Goal: Understand process/instructions

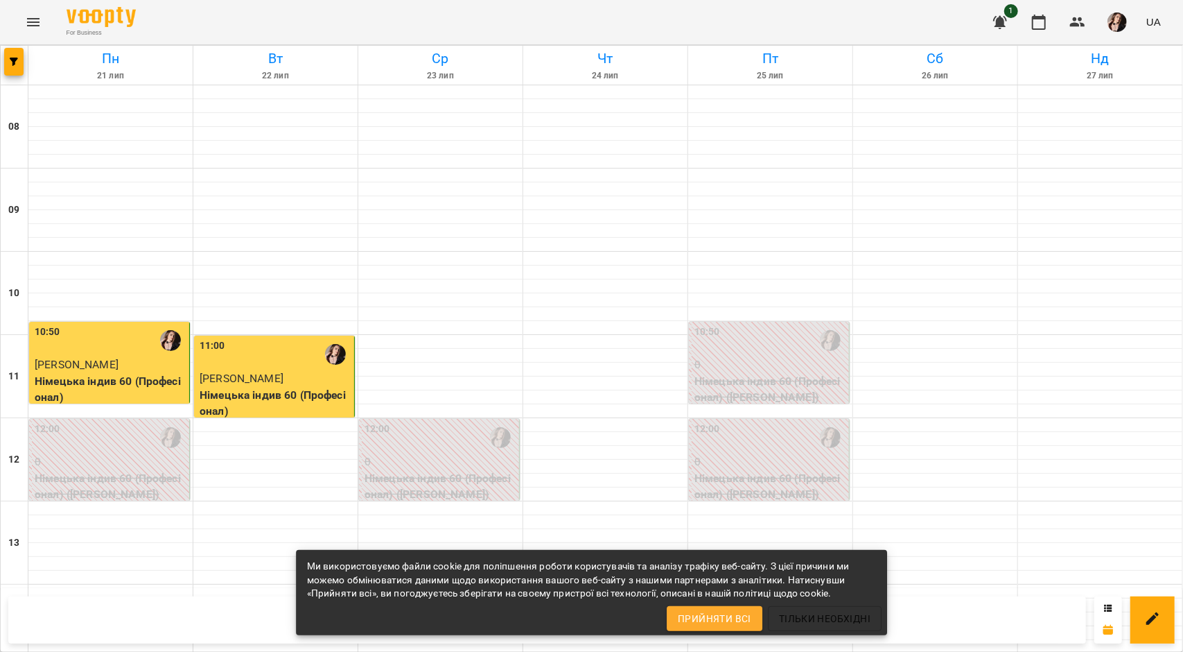
click at [749, 622] on span "Прийняти всі" at bounding box center [714, 618] width 73 height 17
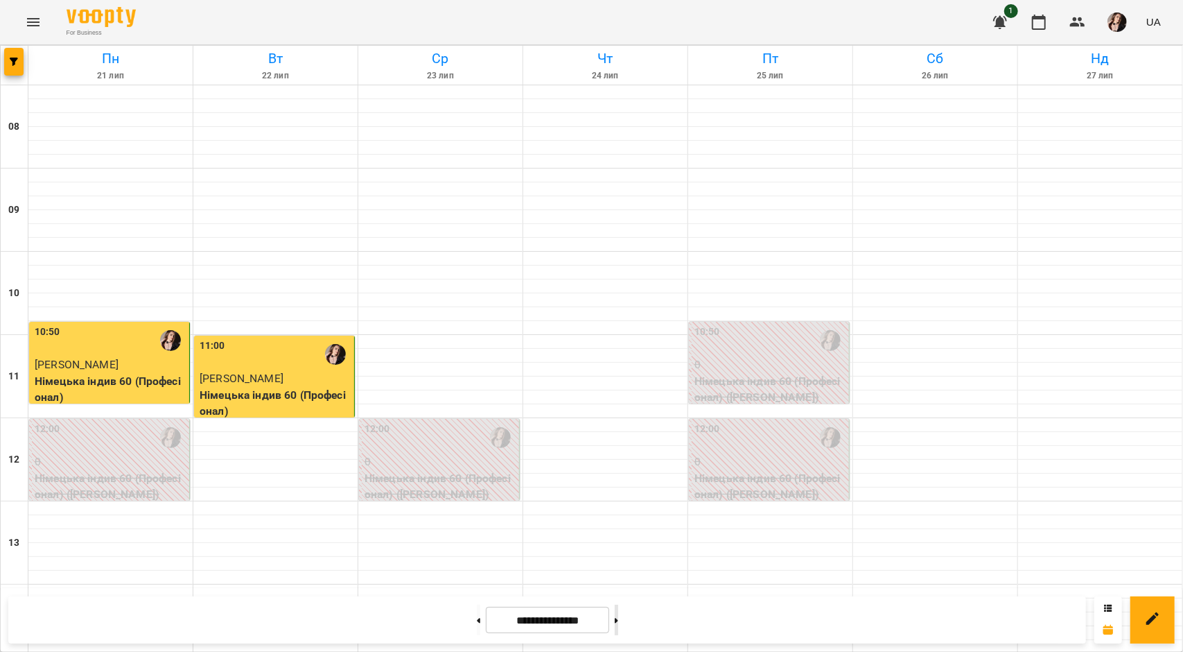
click at [618, 618] on button at bounding box center [616, 619] width 3 height 31
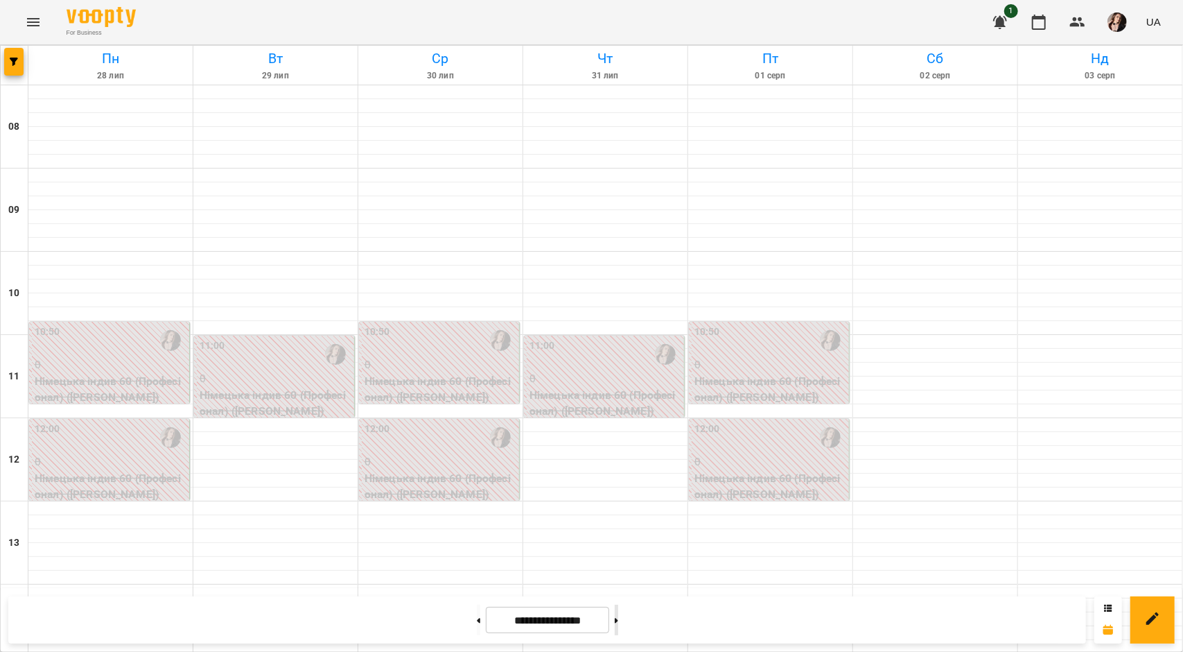
click at [618, 618] on button at bounding box center [616, 619] width 3 height 31
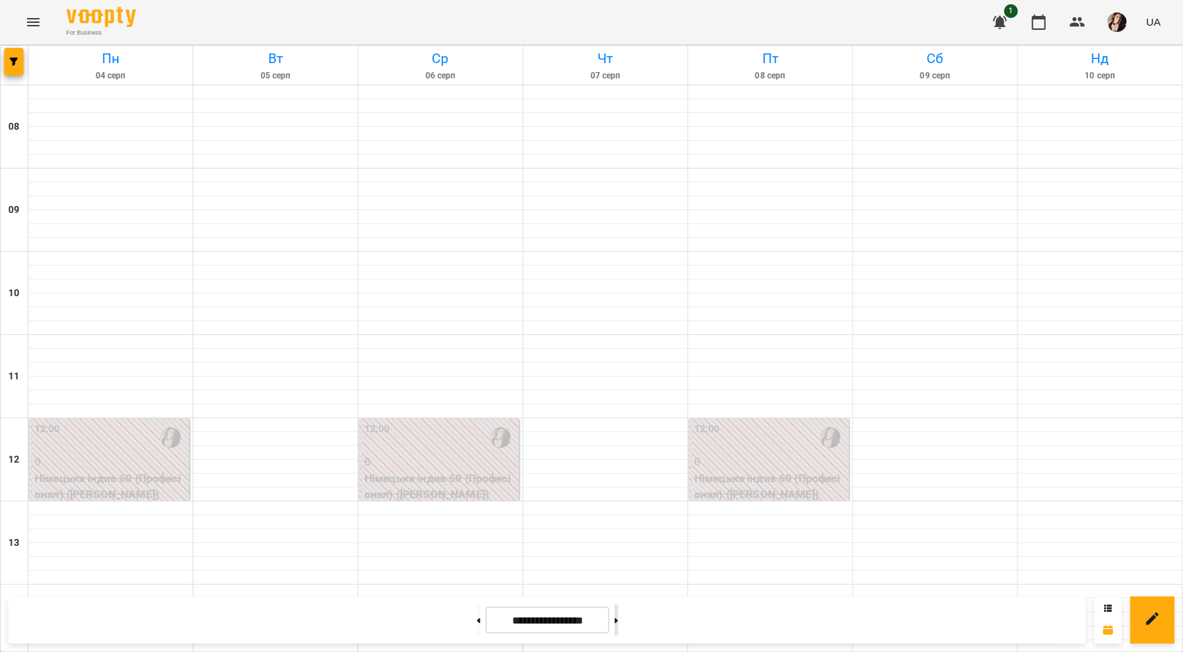
click at [618, 618] on button at bounding box center [616, 619] width 3 height 31
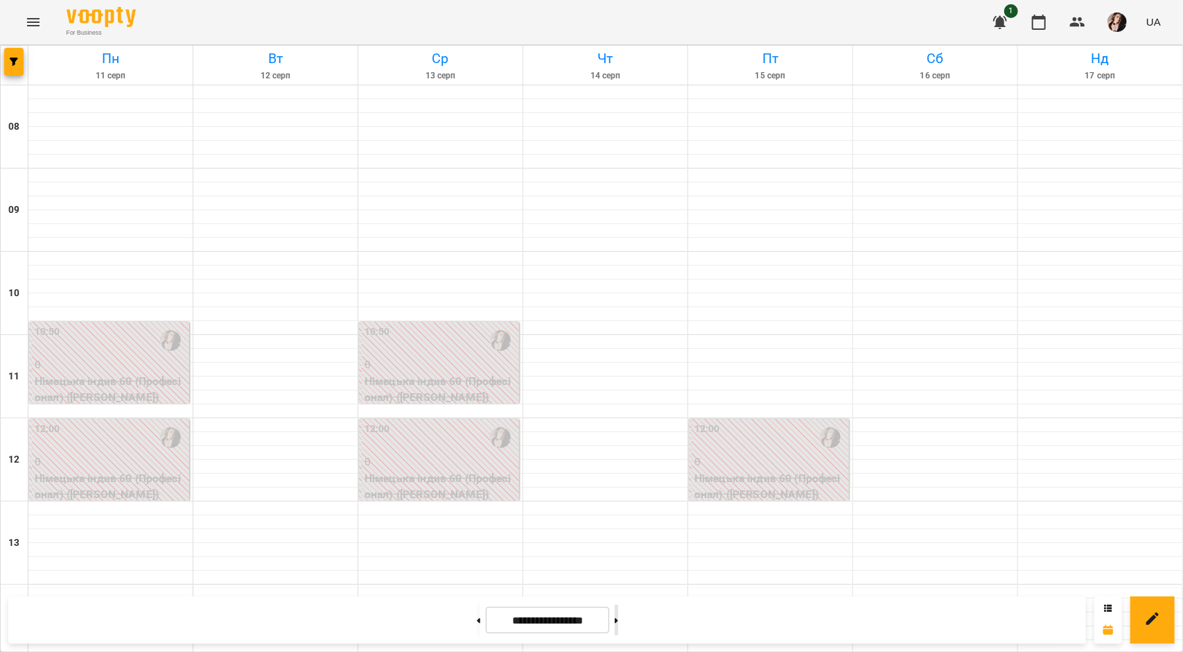
click at [618, 618] on button at bounding box center [616, 619] width 3 height 31
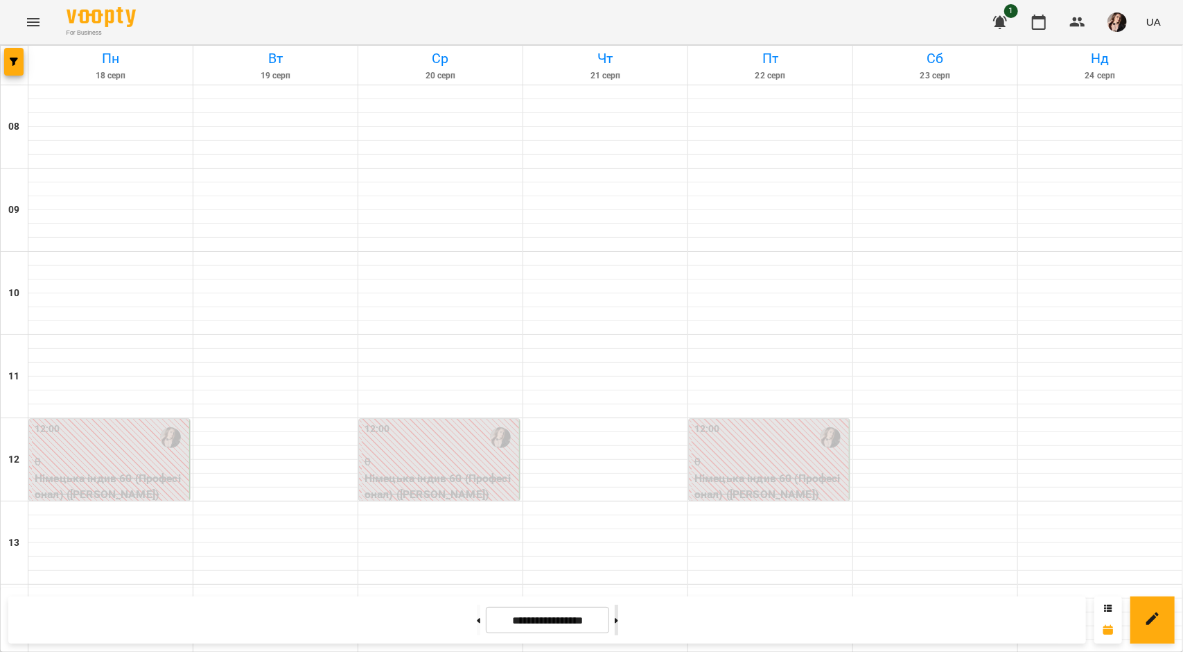
click at [618, 618] on button at bounding box center [616, 619] width 3 height 31
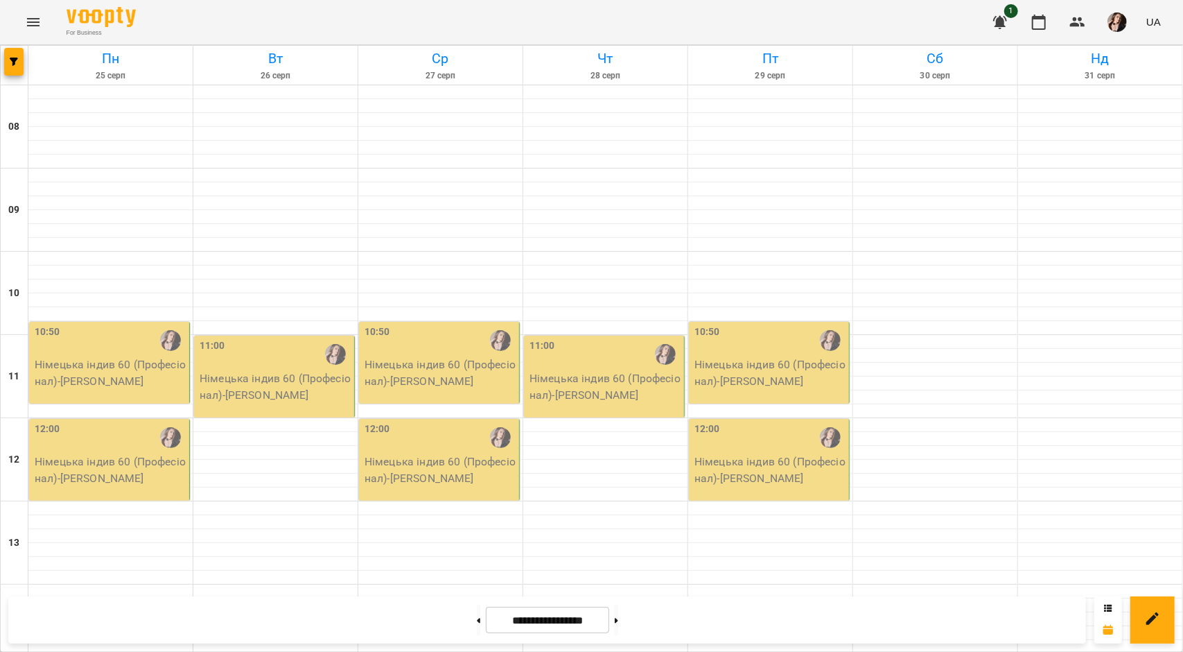
click at [1003, 24] on icon "button" at bounding box center [1000, 22] width 14 height 13
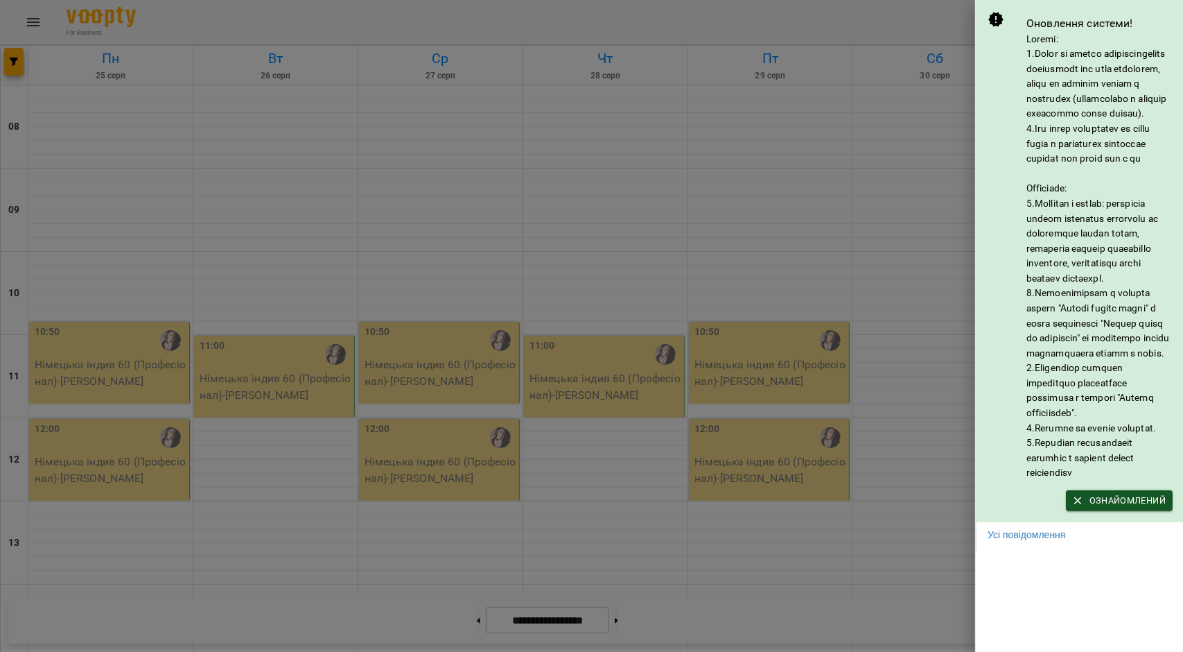
click at [994, 20] on icon at bounding box center [995, 19] width 15 height 15
click at [1119, 508] on span "Ознайомлений" at bounding box center [1119, 500] width 93 height 15
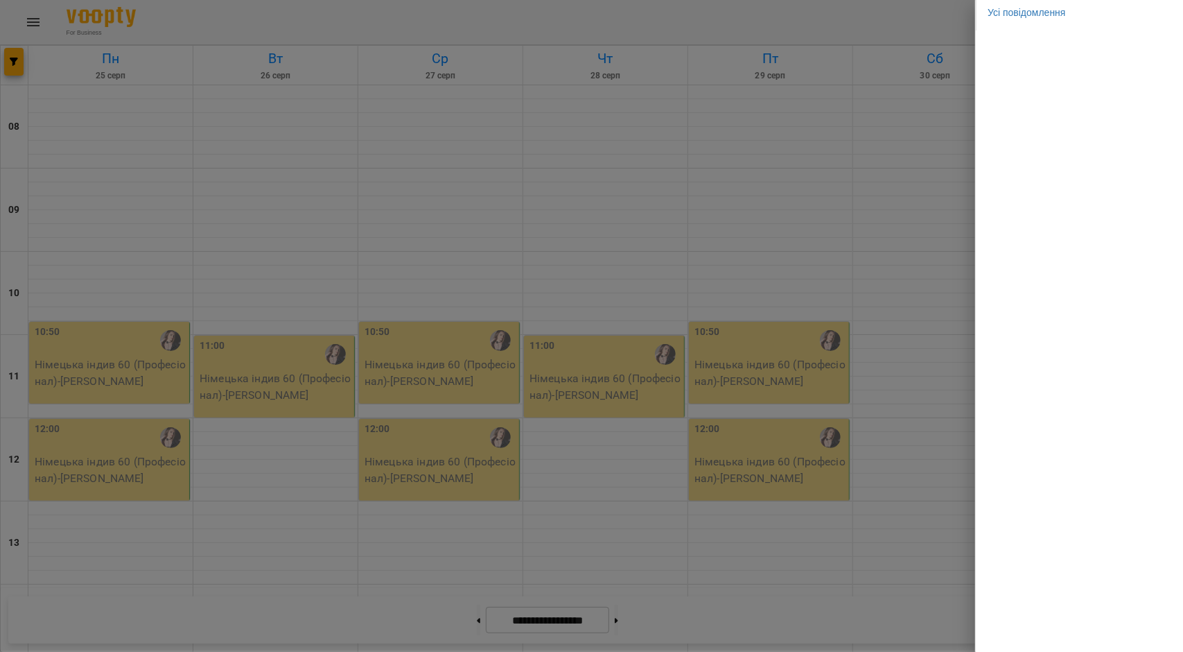
click at [955, 13] on div at bounding box center [591, 326] width 1183 height 652
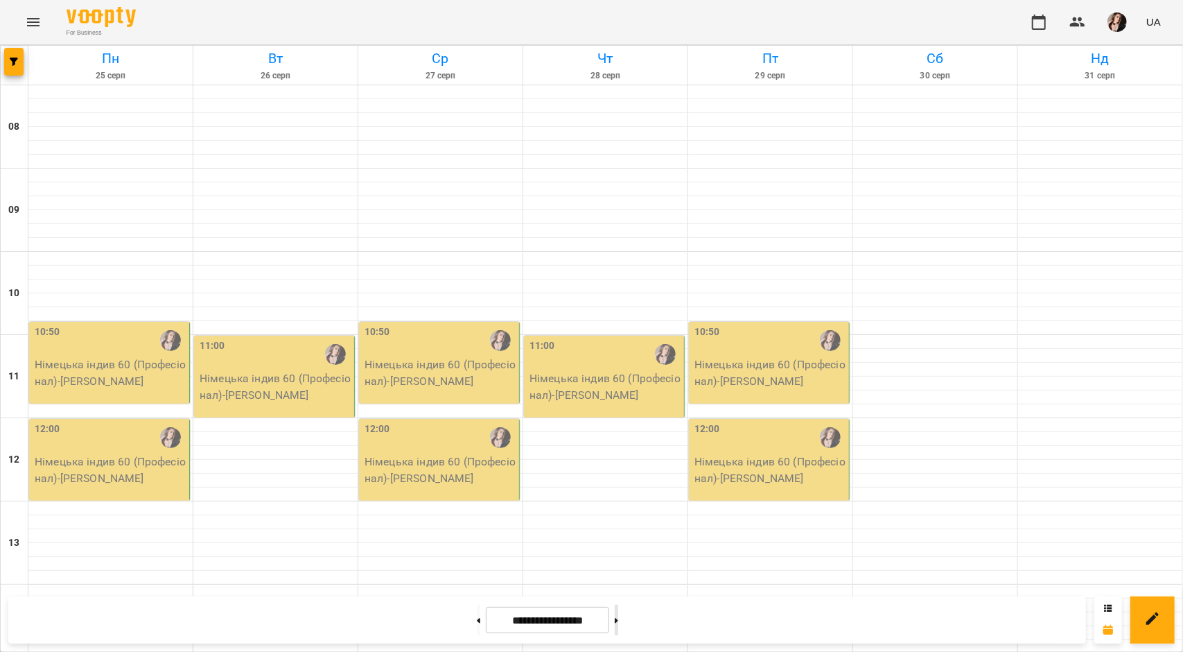
click at [618, 621] on button at bounding box center [616, 619] width 3 height 31
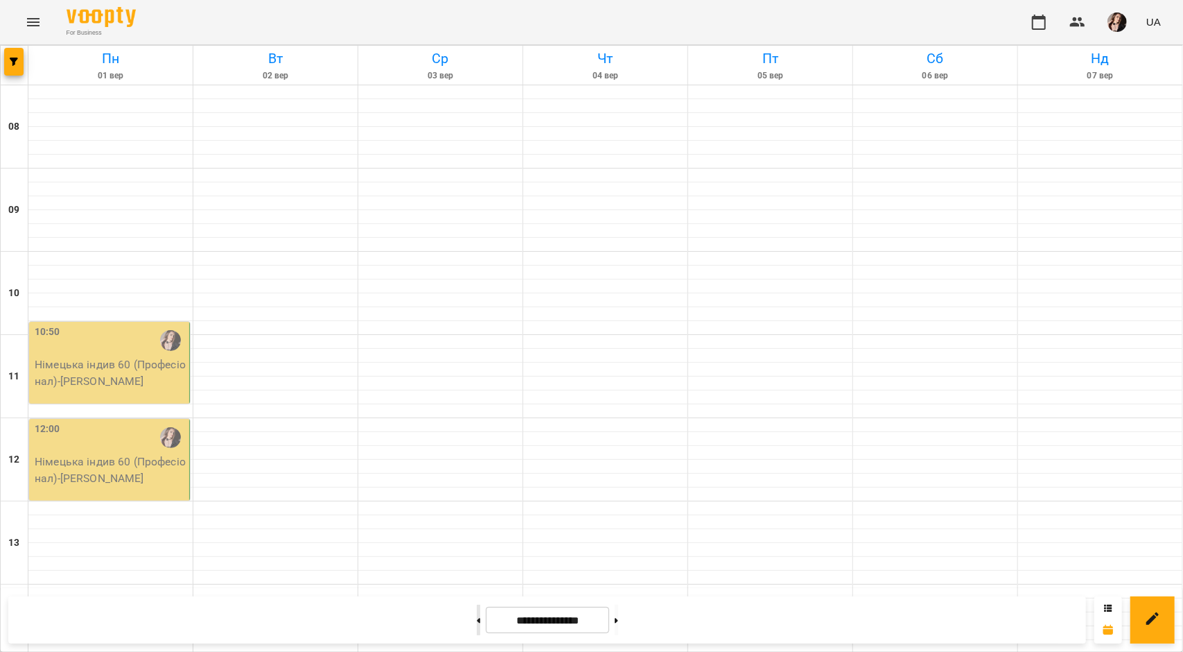
click at [477, 622] on button at bounding box center [478, 619] width 3 height 31
type input "**********"
